Goal: Task Accomplishment & Management: Use online tool/utility

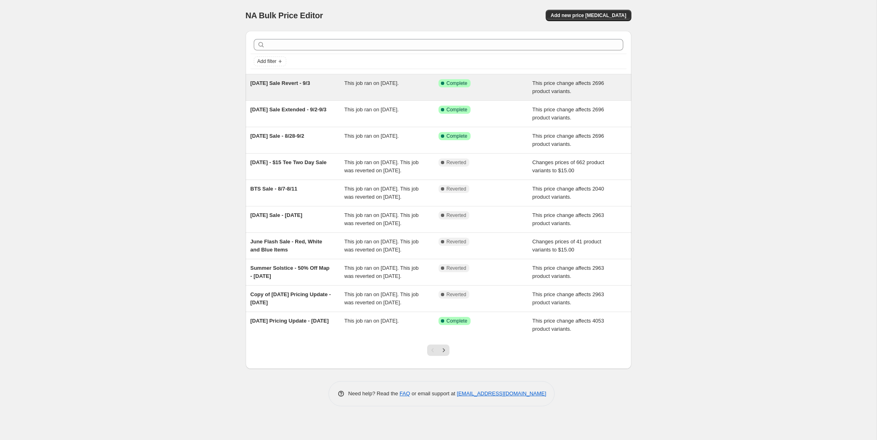
click at [401, 93] on div "This job ran on [DATE]." at bounding box center [391, 87] width 94 height 16
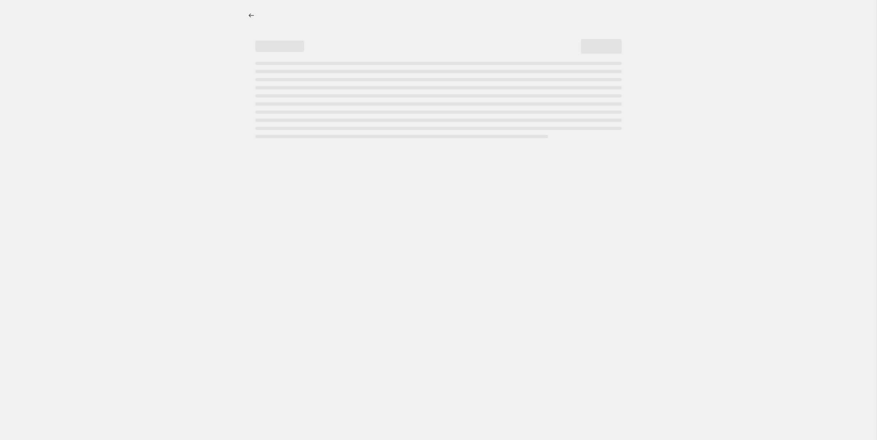
select select "pcap"
select select "no_change"
select select "tag"
select select "not_equal"
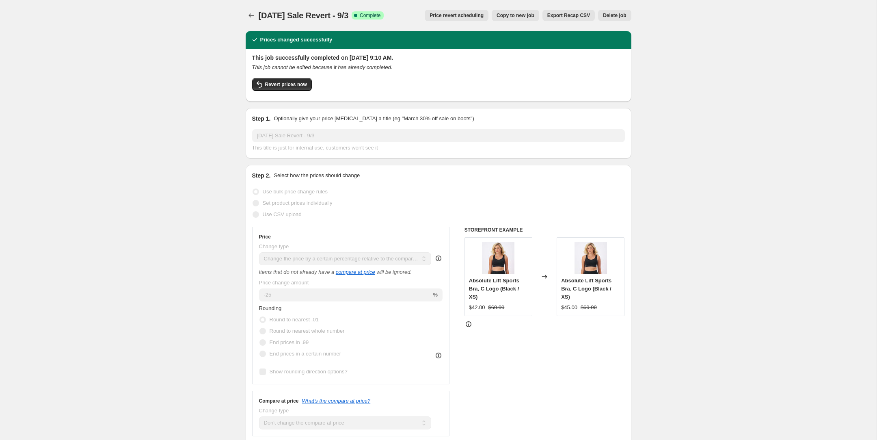
click at [528, 15] on span "Copy to new job" at bounding box center [515, 15] width 38 height 6
select select "pcap"
select select "no_change"
select select "tag"
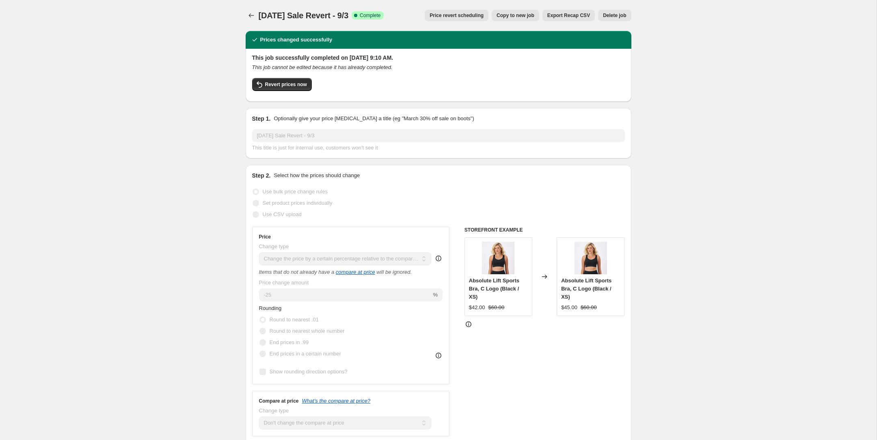
select select "not_equal"
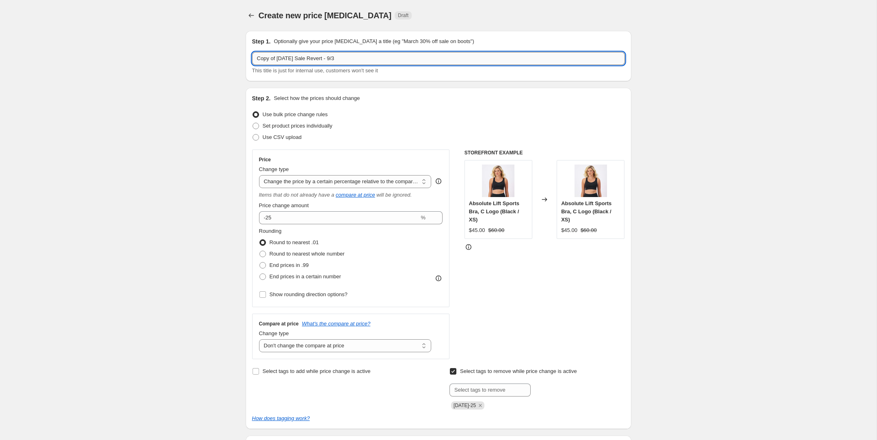
click at [369, 58] on input "Copy of Labor Day Sale Revert - 9/3" at bounding box center [438, 58] width 373 height 13
click at [279, 58] on input "Copy of Labor Day Sale Revert - 9/3" at bounding box center [438, 58] width 373 height 13
drag, startPoint x: 278, startPoint y: 58, endPoint x: 186, endPoint y: 55, distance: 91.4
click at [363, 59] on input "Labor Day Sale Revert - 9/3" at bounding box center [438, 58] width 373 height 13
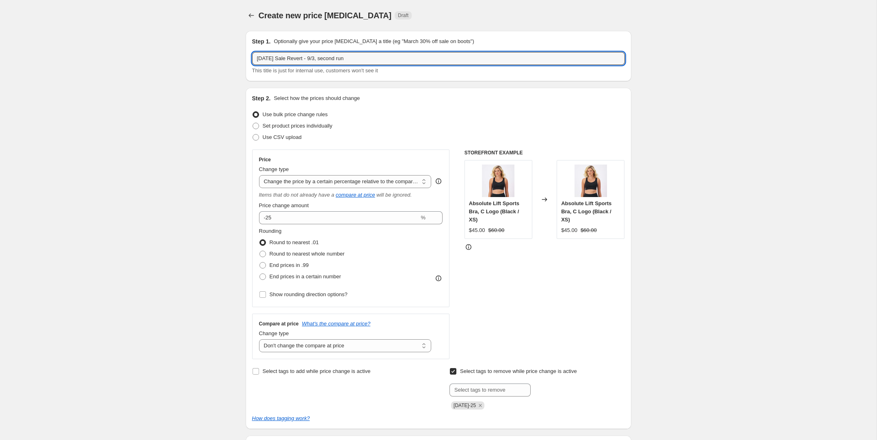
type input "Labor Day Sale Revert - 9/3, second run"
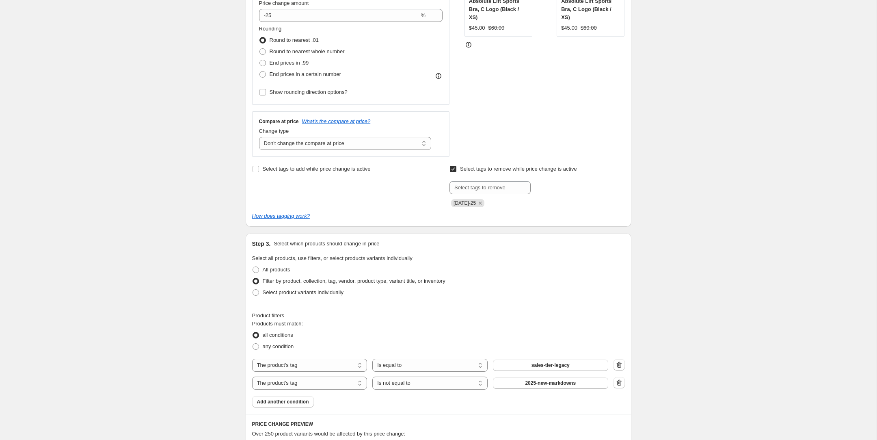
scroll to position [206, 0]
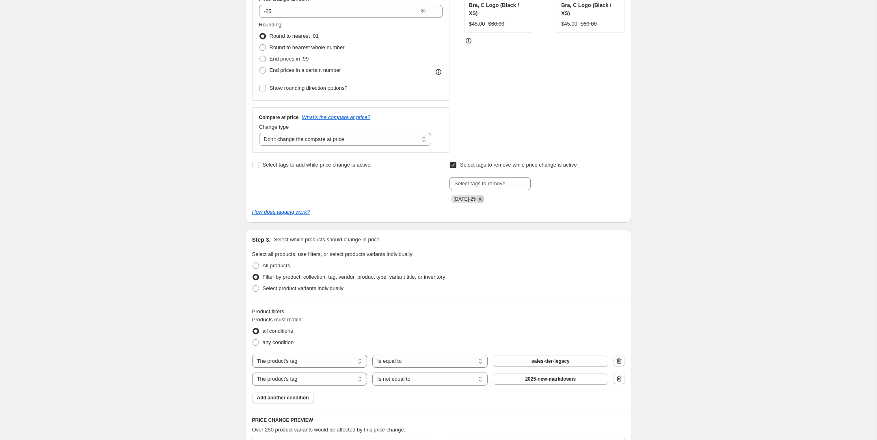
click at [484, 198] on icon "Remove labor-day-25" at bounding box center [479, 198] width 7 height 7
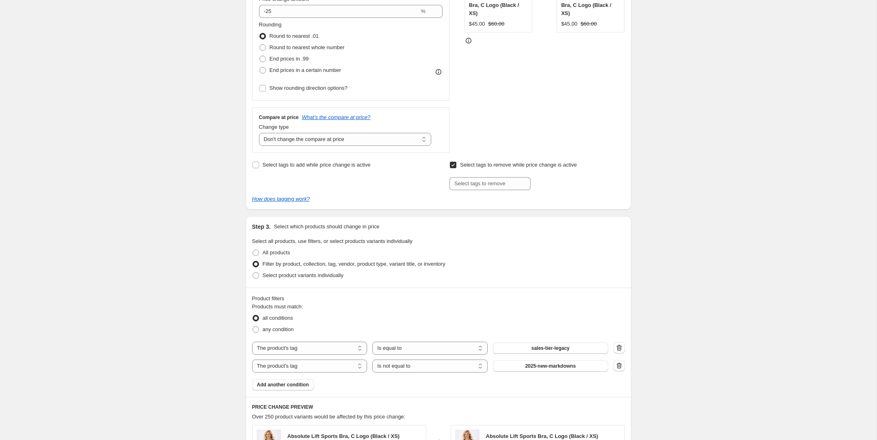
click at [451, 165] on input "Select tags to remove while price change is active" at bounding box center [453, 165] width 6 height 6
checkbox input "false"
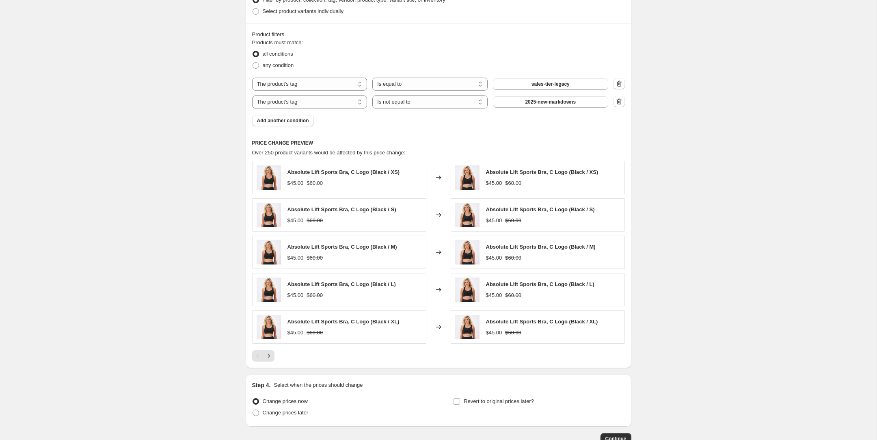
scroll to position [492, 0]
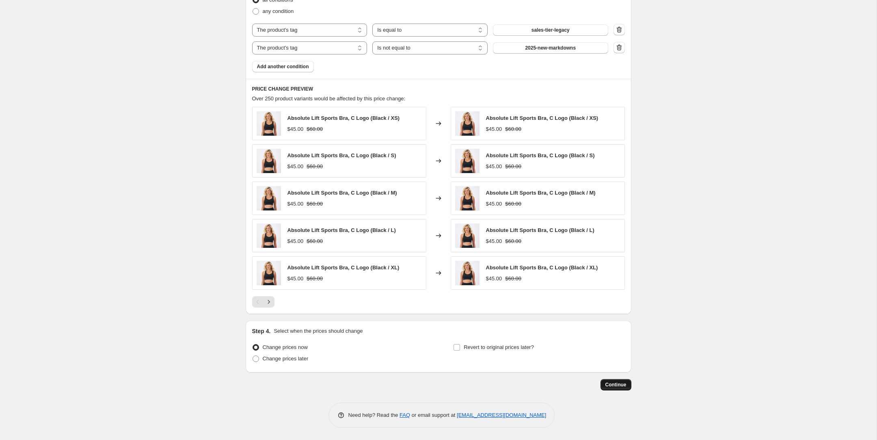
click at [614, 388] on button "Continue" at bounding box center [615, 384] width 31 height 11
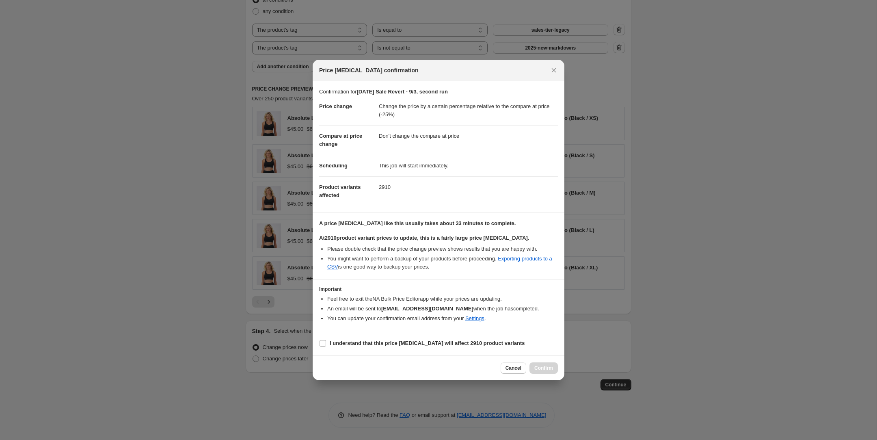
click at [539, 337] on section "I understand that this price change job will affect 2910 product variants" at bounding box center [438, 343] width 252 height 24
drag, startPoint x: 342, startPoint y: 340, endPoint x: 424, endPoint y: 355, distance: 83.3
click at [343, 340] on b "I understand that this price change job will affect 2910 product variants" at bounding box center [427, 343] width 195 height 6
click at [326, 340] on input "I understand that this price change job will affect 2910 product variants" at bounding box center [322, 343] width 6 height 6
checkbox input "true"
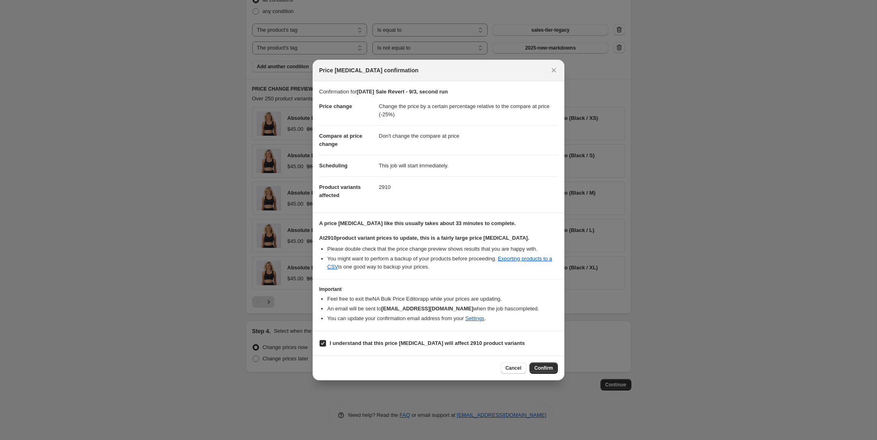
click at [544, 366] on span "Confirm" at bounding box center [543, 367] width 19 height 6
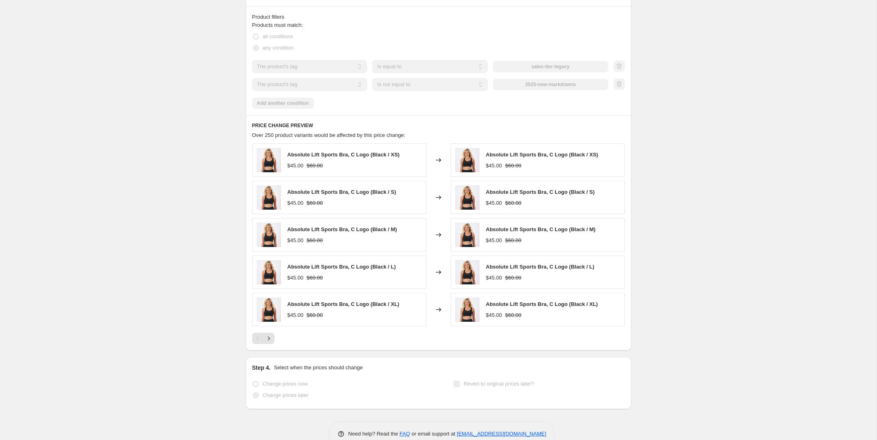
scroll to position [514, 0]
